Goal: Task Accomplishment & Management: Complete application form

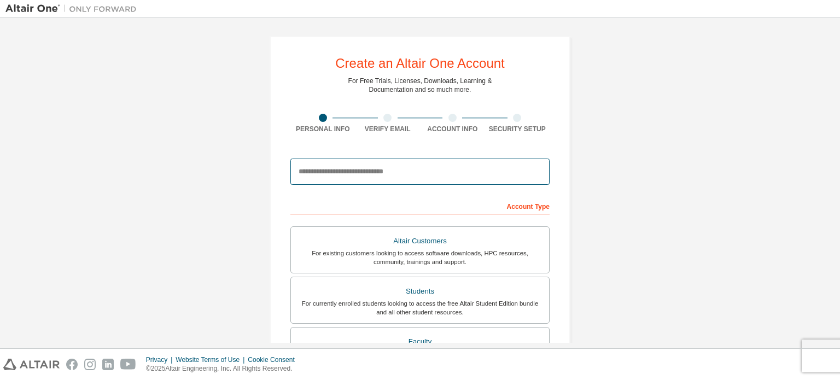
click at [341, 172] on input "email" at bounding box center [420, 172] width 259 height 26
type input "**********"
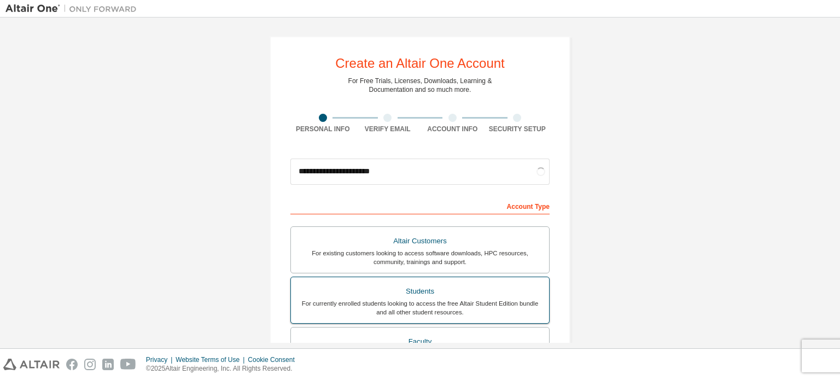
click at [416, 284] on div "Students" at bounding box center [420, 291] width 245 height 15
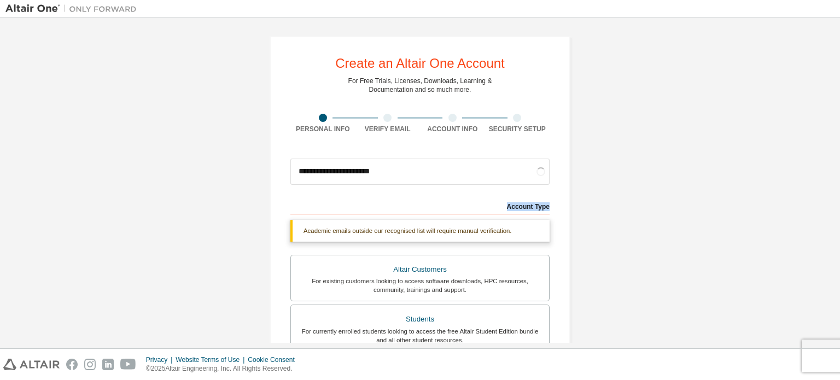
drag, startPoint x: 840, startPoint y: 166, endPoint x: 840, endPoint y: 196, distance: 30.6
click at [840, 196] on div "**********" at bounding box center [420, 183] width 840 height 331
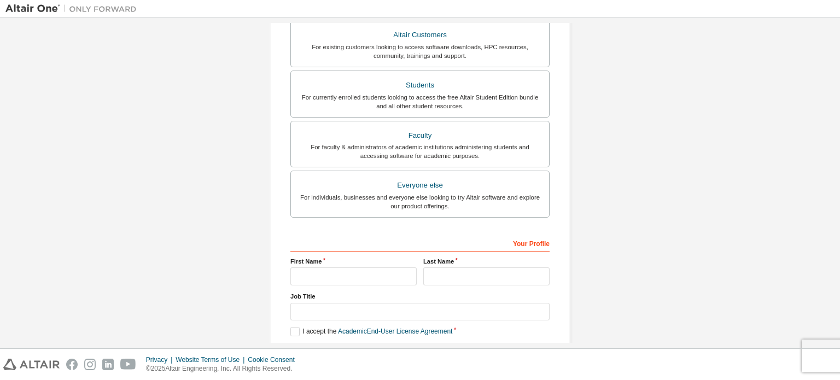
scroll to position [257, 0]
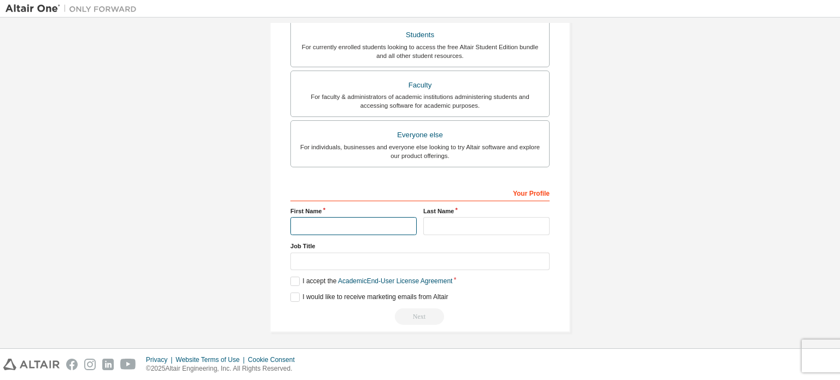
click at [330, 225] on input "text" at bounding box center [354, 226] width 126 height 18
type input "********"
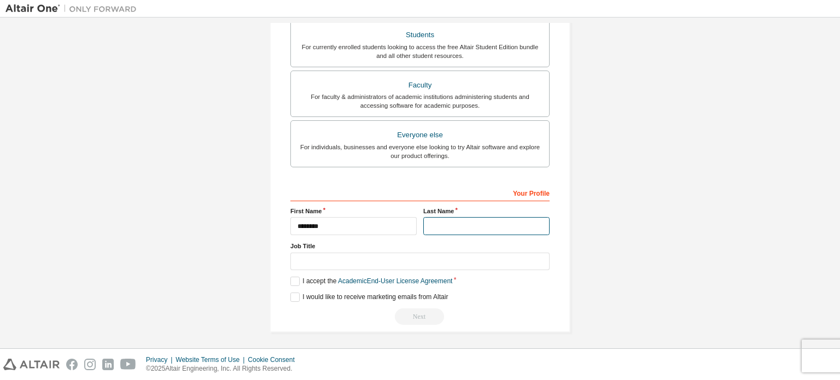
click at [425, 225] on input "text" at bounding box center [486, 226] width 126 height 18
type input "*"
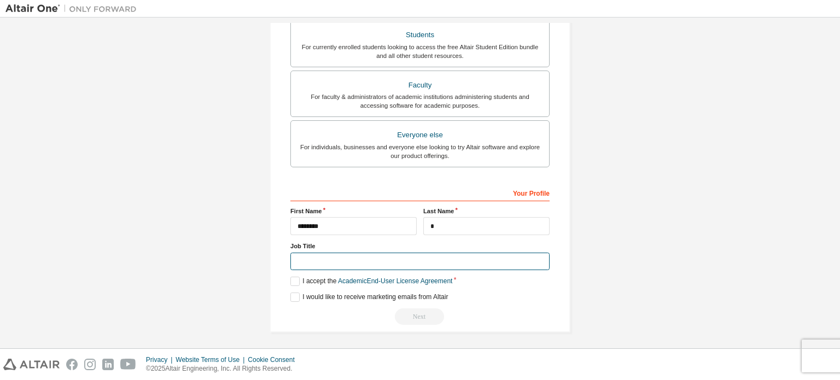
click at [379, 265] on input "text" at bounding box center [420, 262] width 259 height 18
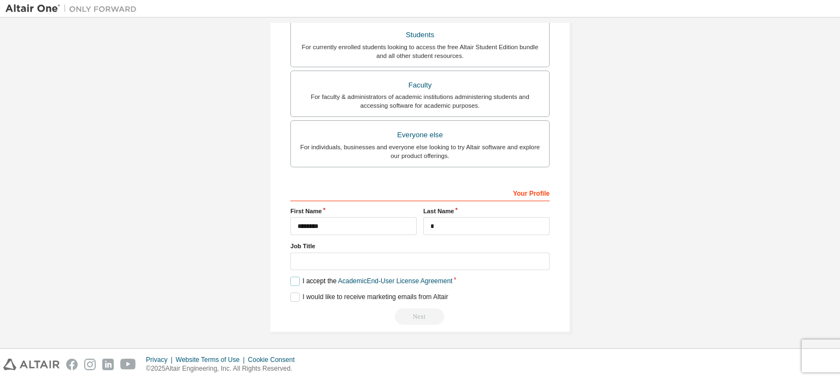
click at [295, 281] on label "I accept the Academic End-User License Agreement" at bounding box center [372, 281] width 162 height 9
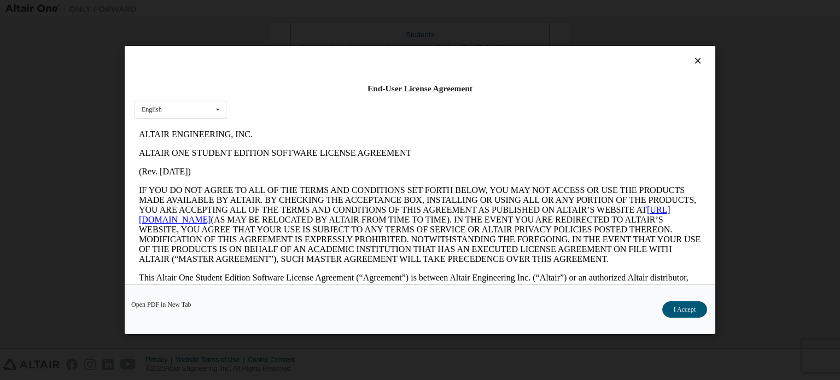
scroll to position [0, 0]
click at [675, 308] on button "I Accept" at bounding box center [685, 309] width 45 height 16
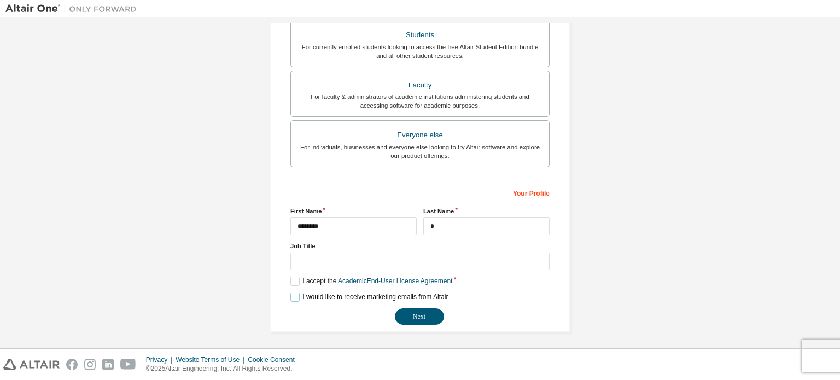
click at [293, 299] on label "I would like to receive marketing emails from Altair" at bounding box center [370, 297] width 158 height 9
click at [408, 312] on button "Next" at bounding box center [419, 317] width 49 height 16
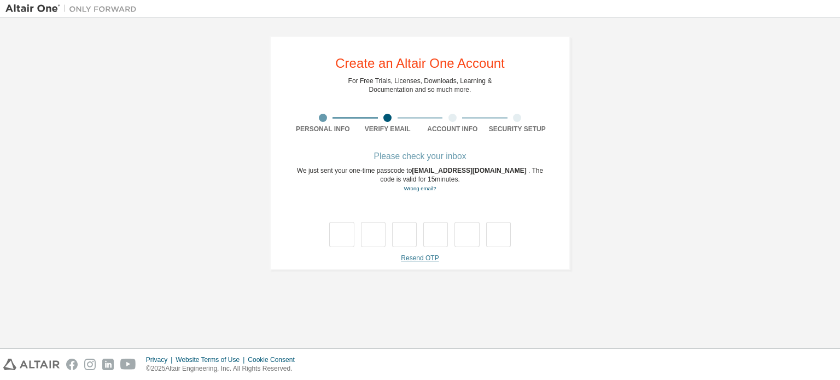
click at [415, 260] on link "Resend OTP" at bounding box center [420, 258] width 38 height 8
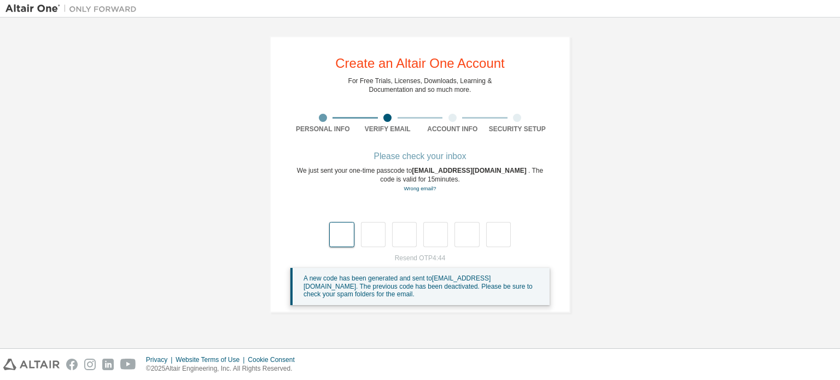
click at [344, 234] on input "text" at bounding box center [341, 234] width 25 height 25
type input "*"
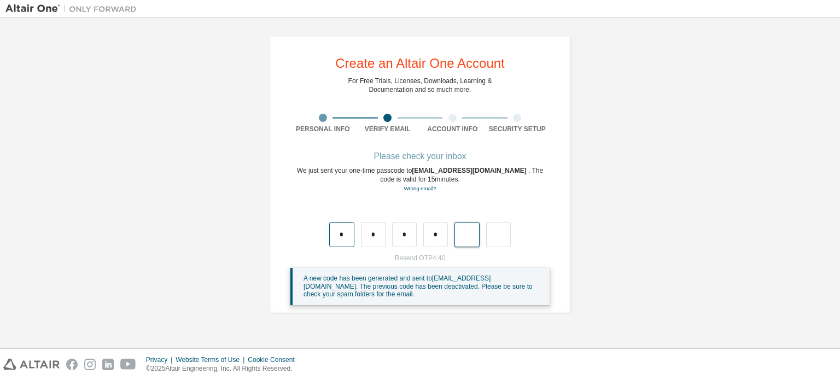
type input "*"
